Goal: Find specific page/section: Find specific page/section

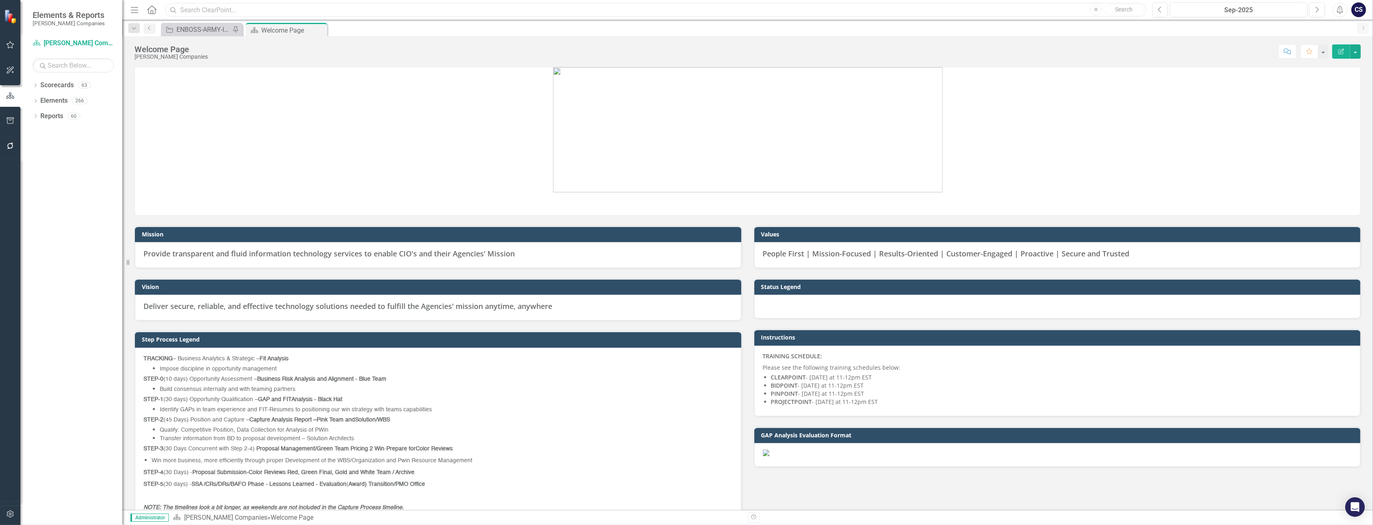
click at [187, 10] on input "text" at bounding box center [655, 10] width 981 height 14
click at [50, 115] on link "Reports" at bounding box center [51, 116] width 23 height 9
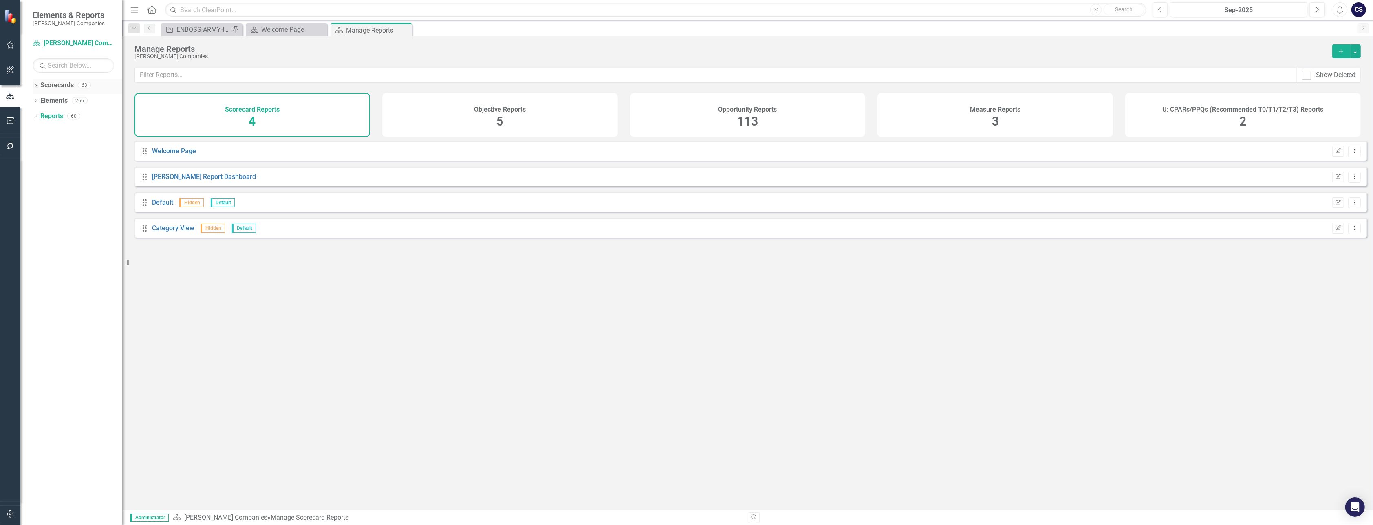
click at [58, 83] on link "Scorecards" at bounding box center [56, 85] width 33 height 9
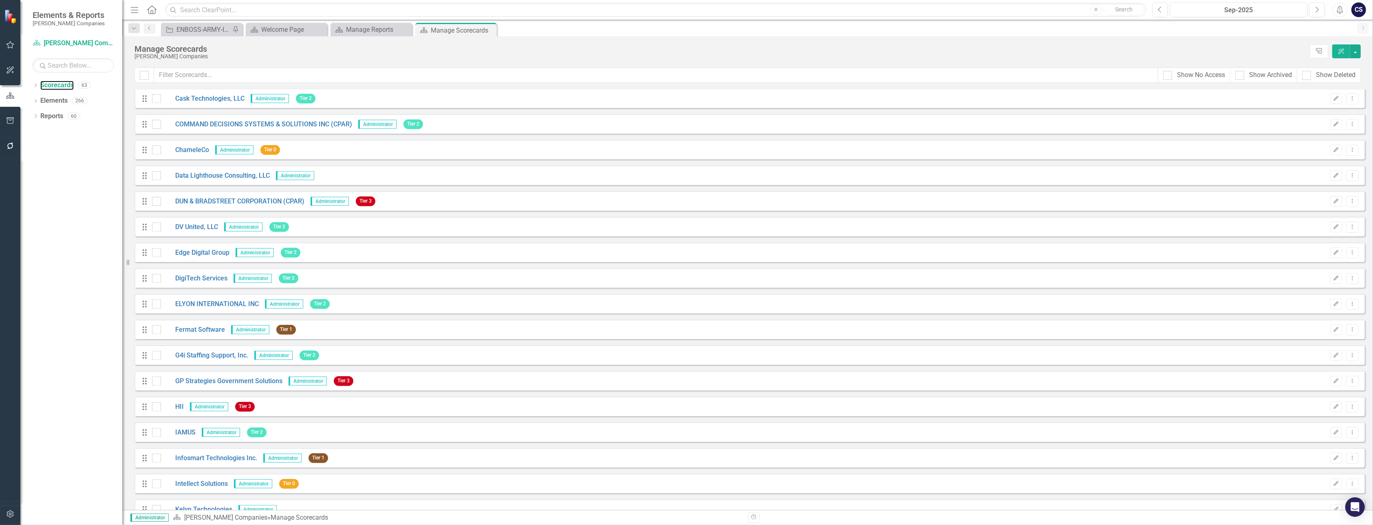
scroll to position [745, 0]
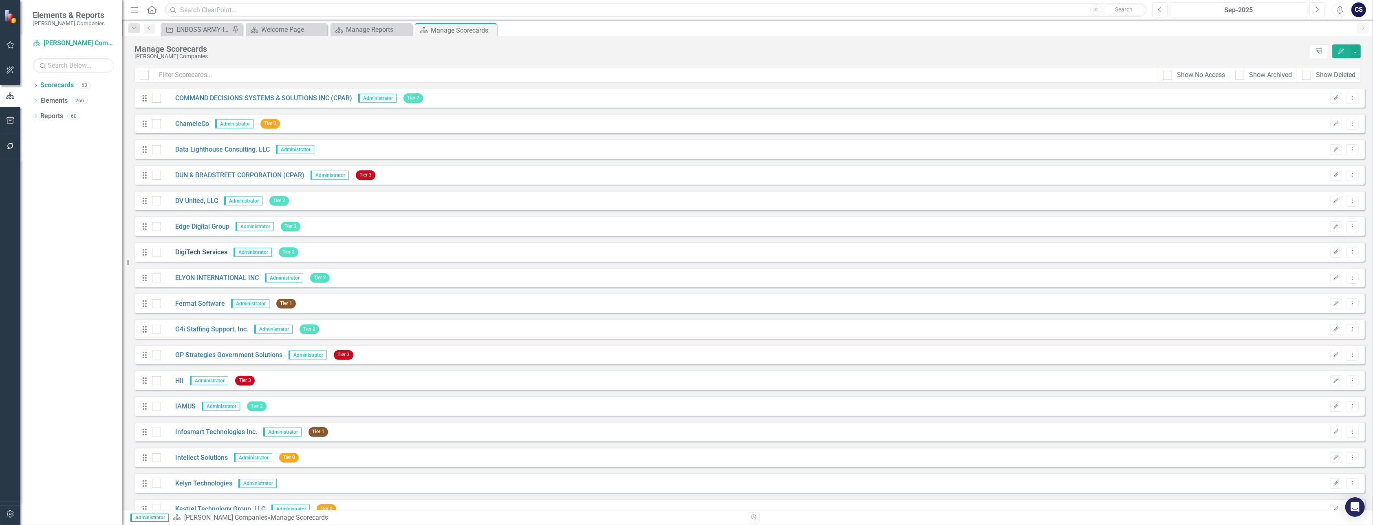
click at [194, 251] on link "DigiTech Services" at bounding box center [194, 252] width 66 height 9
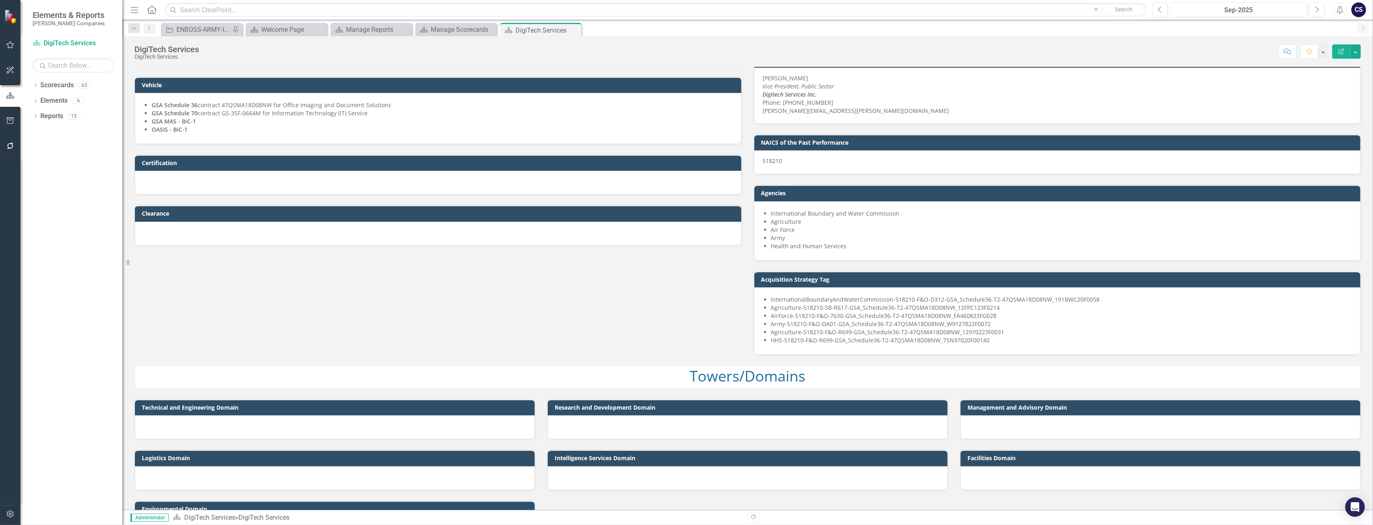
scroll to position [150, 0]
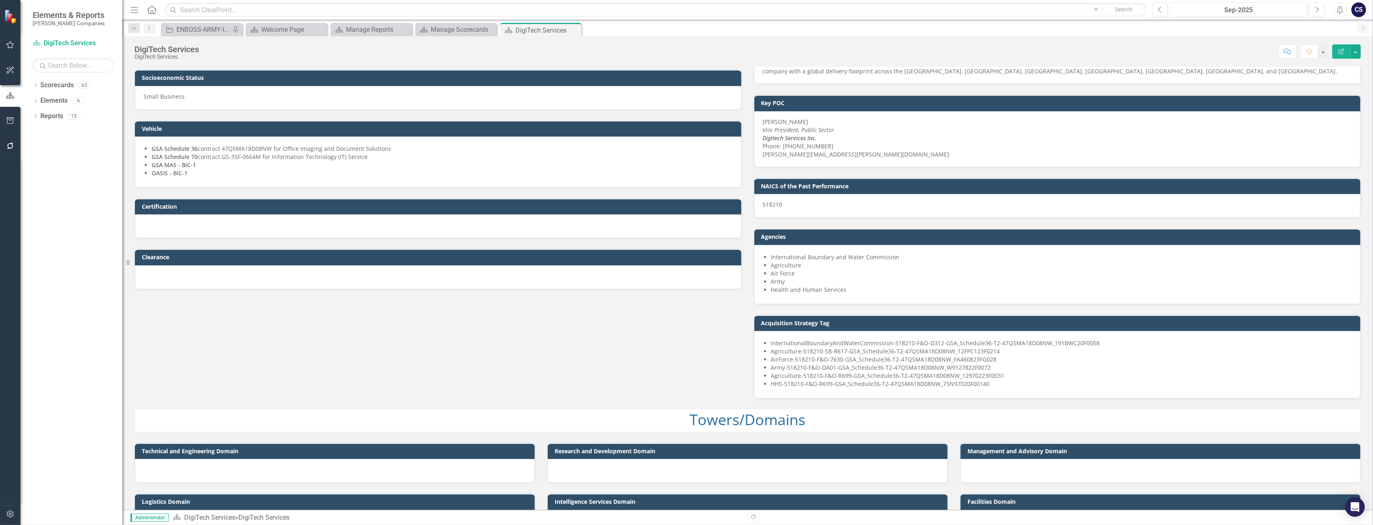
click at [807, 207] on p "518210" at bounding box center [1057, 204] width 589 height 8
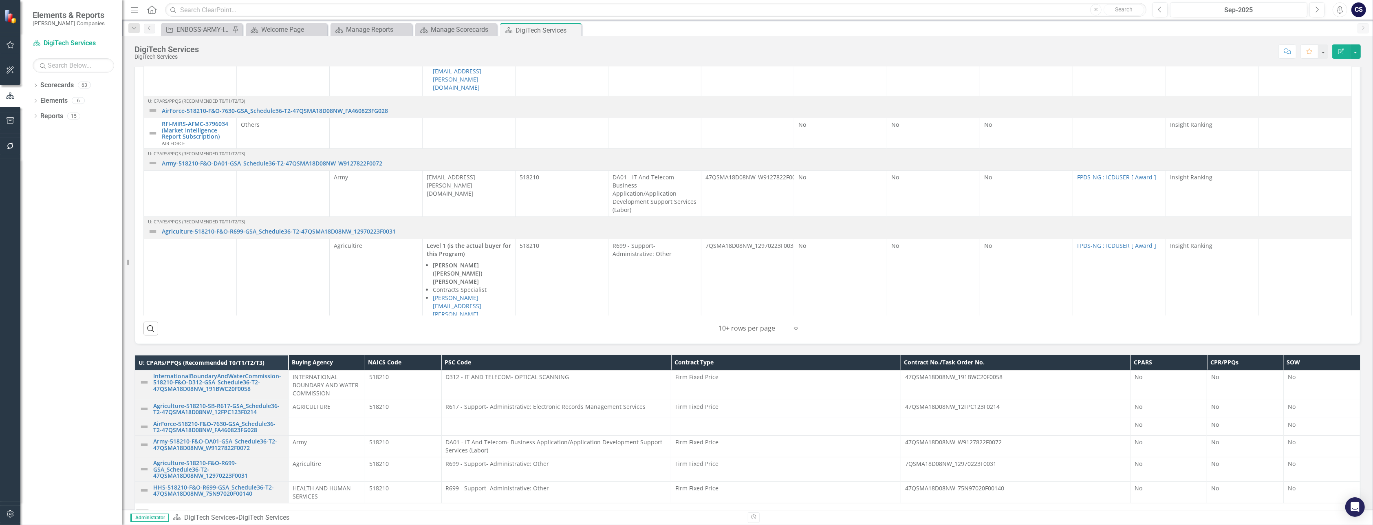
scroll to position [857, 0]
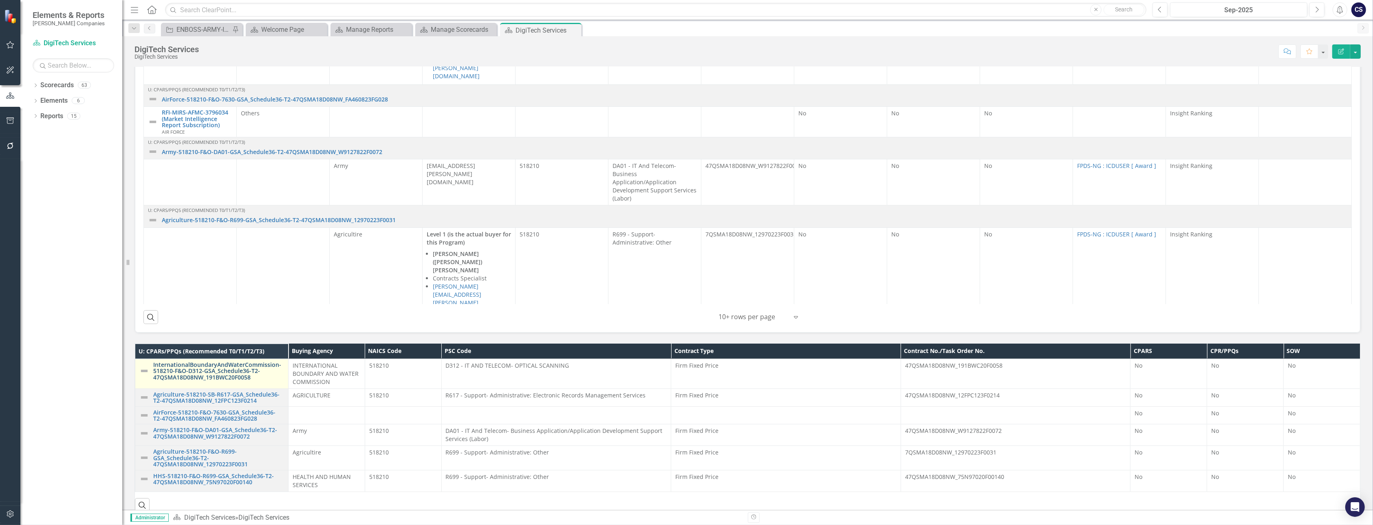
click at [229, 371] on link "InternationalBoundaryAndWaterCommission-518210-F&O-D312-GSA_Schedule36-T2-47QSM…" at bounding box center [218, 370] width 131 height 19
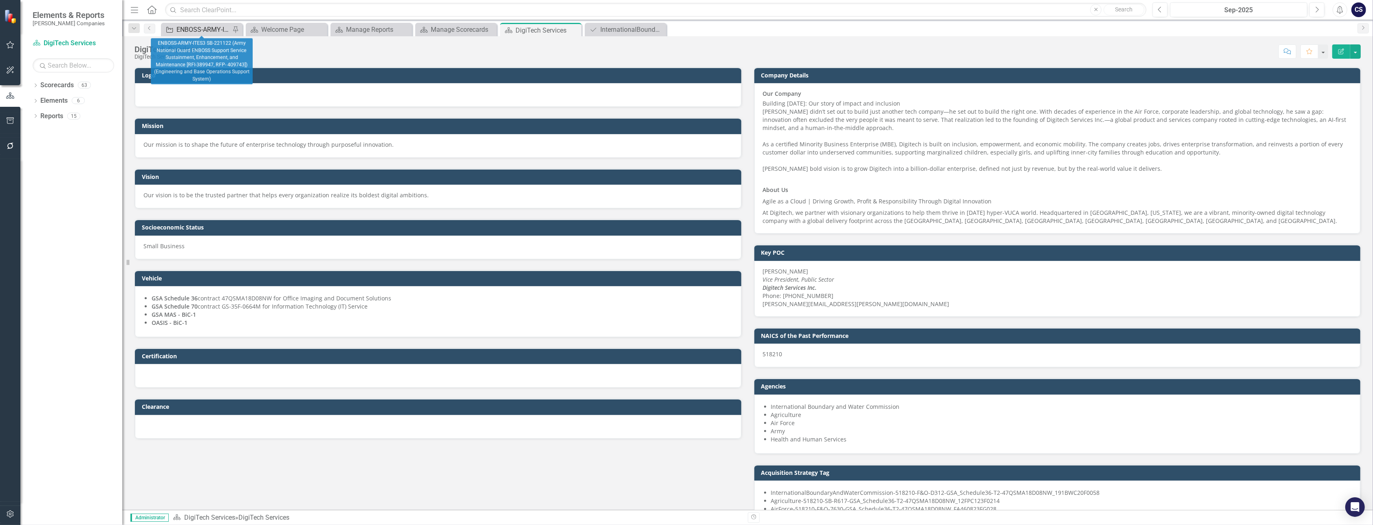
click at [205, 29] on div "ENBOSS-ARMY-ITES3 SB-221122 (Army National Guard ENBOSS Support Service Sustain…" at bounding box center [203, 29] width 54 height 10
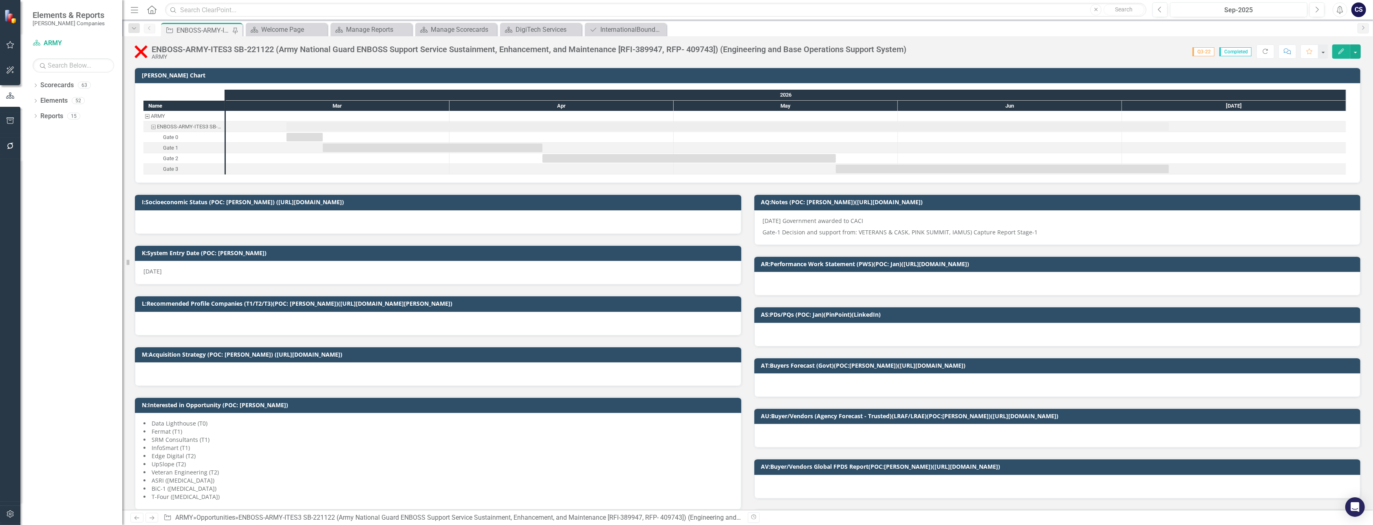
click at [55, 187] on div "Dropdown Scorecards 63 Dropdown [PERSON_NAME] Companies Dropdown ARMY ITES-3s D…" at bounding box center [71, 302] width 102 height 446
click at [84, 182] on div "Dropdown Scorecards 63 Dropdown [PERSON_NAME] Companies Dropdown ARMY ITES-3s D…" at bounding box center [71, 302] width 102 height 446
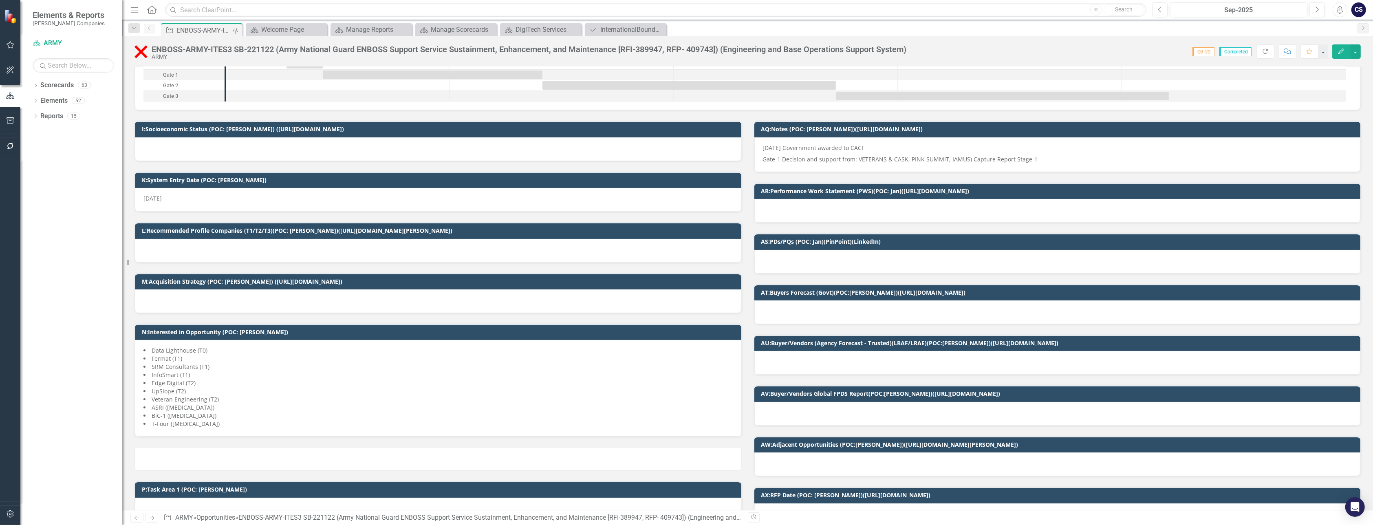
scroll to position [115, 0]
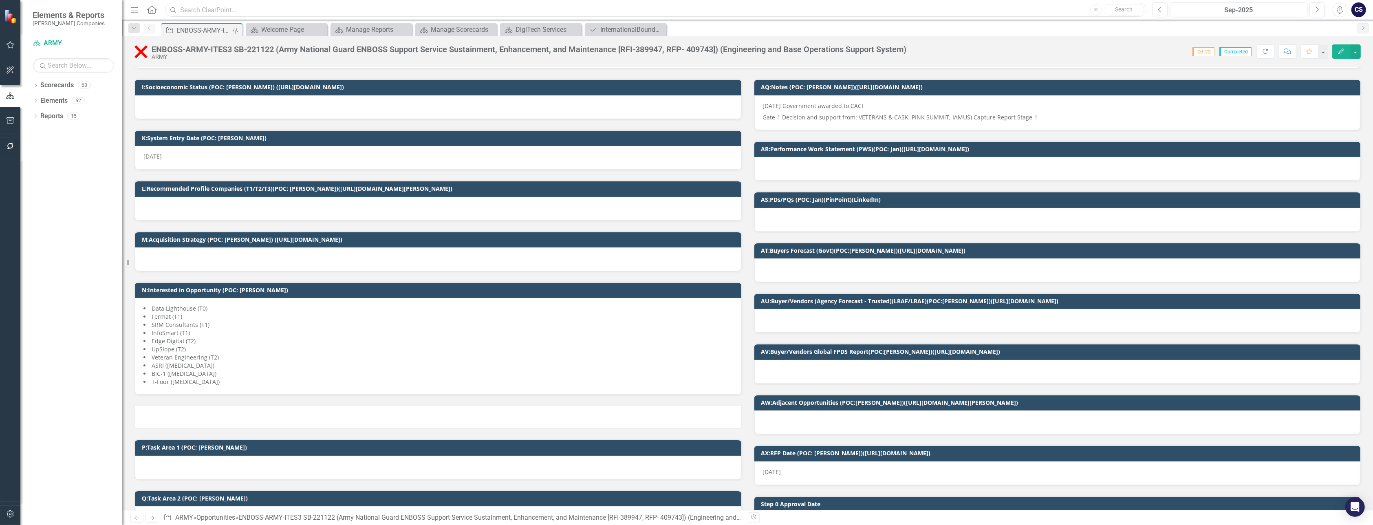
click at [212, 11] on input "text" at bounding box center [655, 10] width 981 height 14
click at [238, 10] on input "text" at bounding box center [655, 10] width 981 height 14
type input "shield"
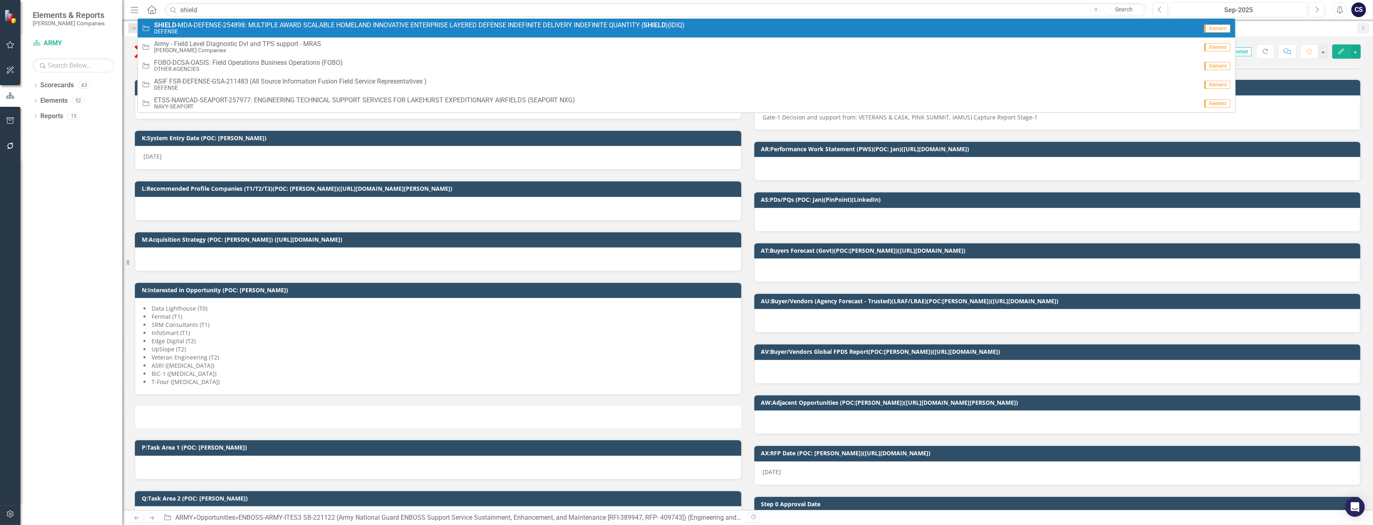
click at [233, 23] on span "SHIELD -MDA-DEFENSE-254898: MULTIPLE AWARD SCALABLE HOMELAND INNOVATIVE ENTERPR…" at bounding box center [419, 25] width 530 height 7
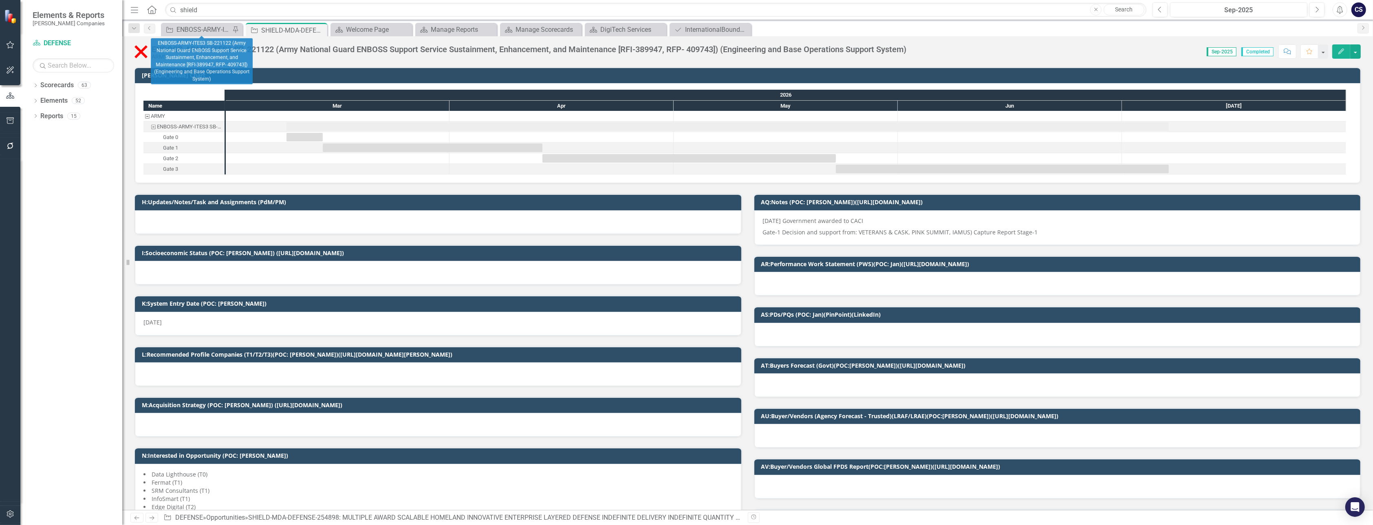
checkbox input "true"
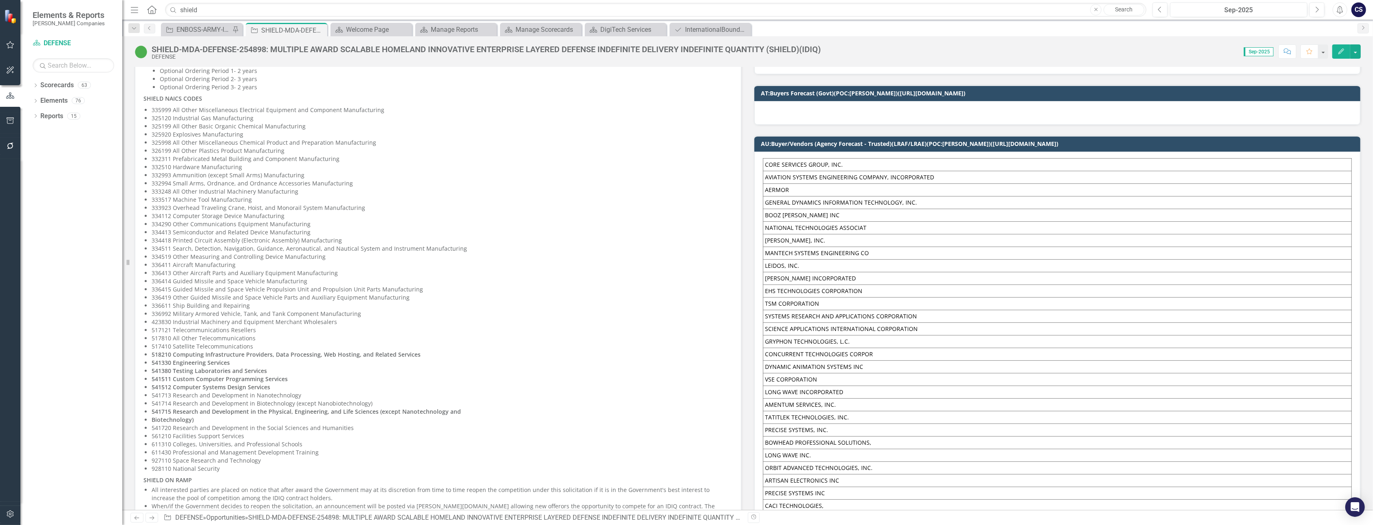
scroll to position [524, 0]
